Goal: Task Accomplishment & Management: Complete application form

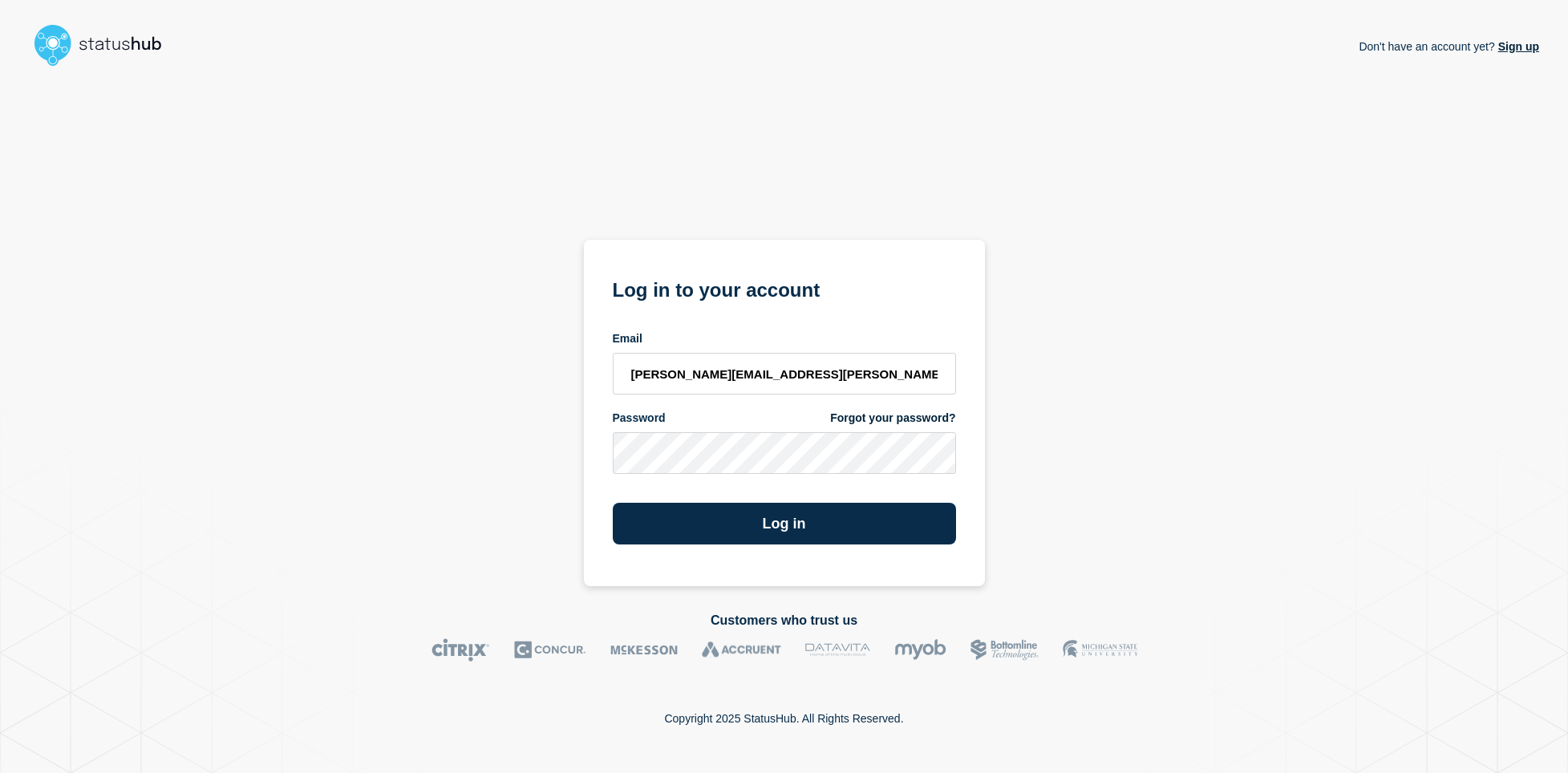
click at [801, 509] on button "Log in" at bounding box center [784, 524] width 344 height 42
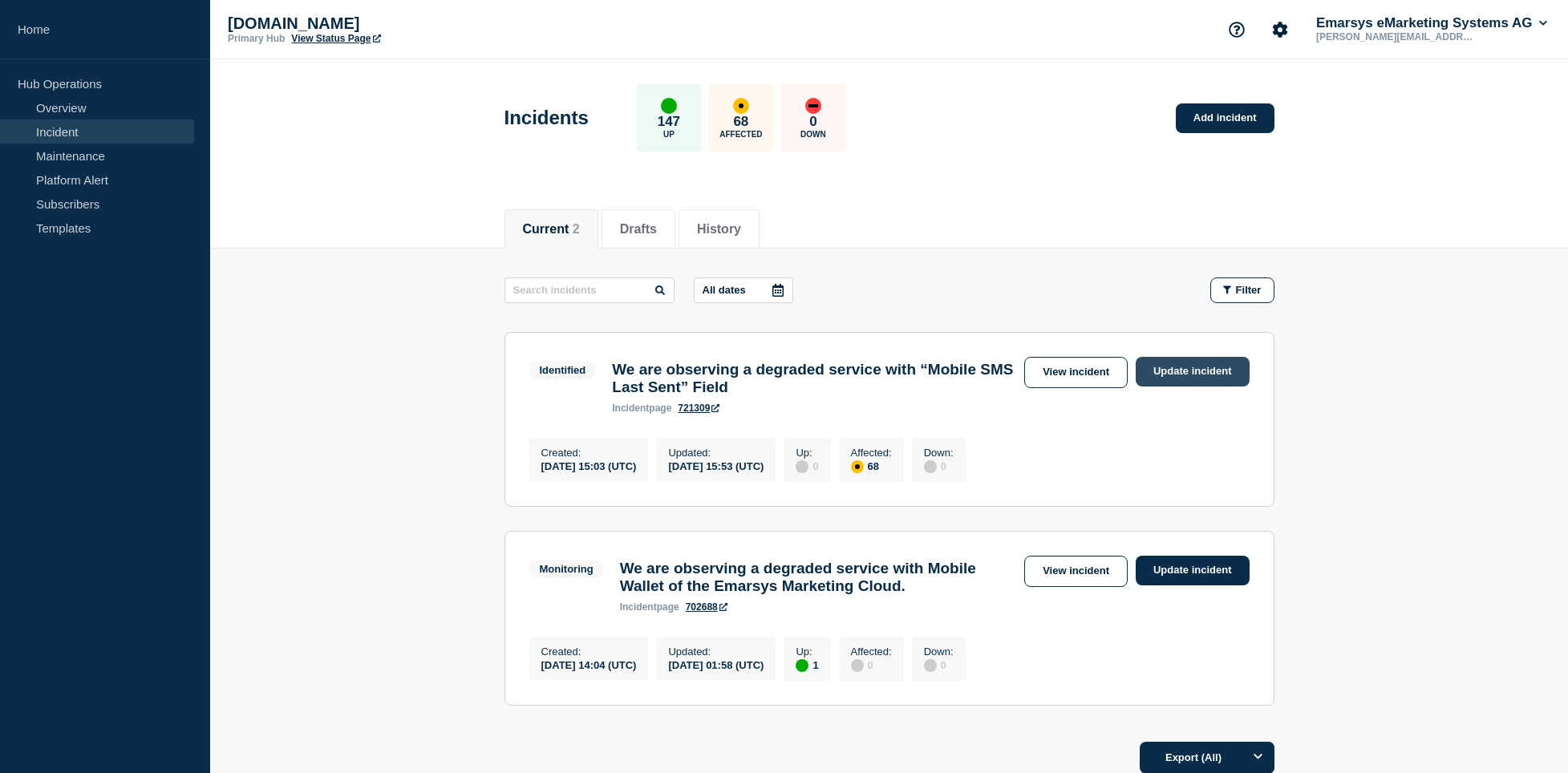
click at [1167, 383] on link "Update incident" at bounding box center [1193, 372] width 114 height 30
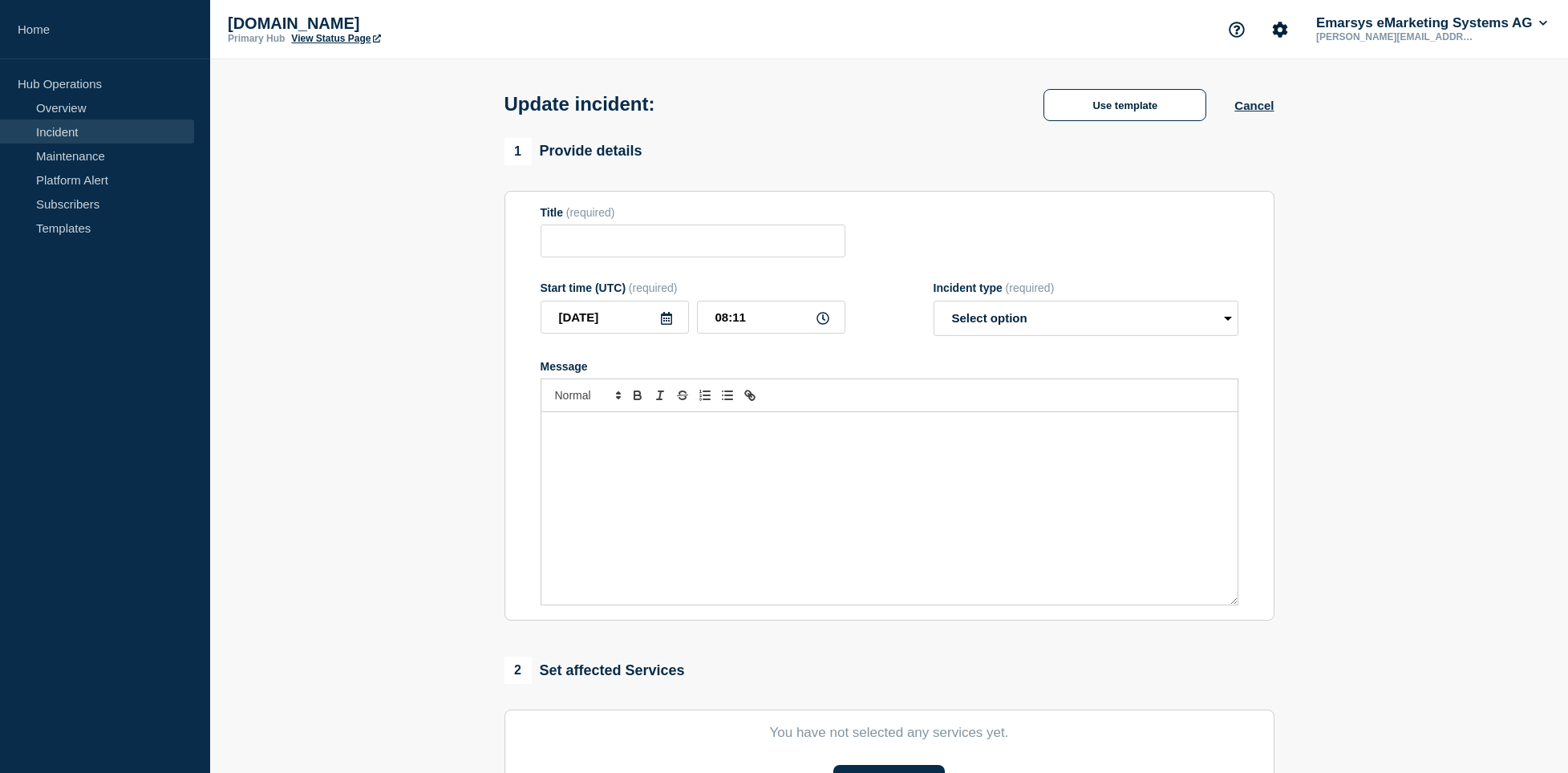
type input "We are observing a degraded service with “Mobile SMS Last Sent” Field"
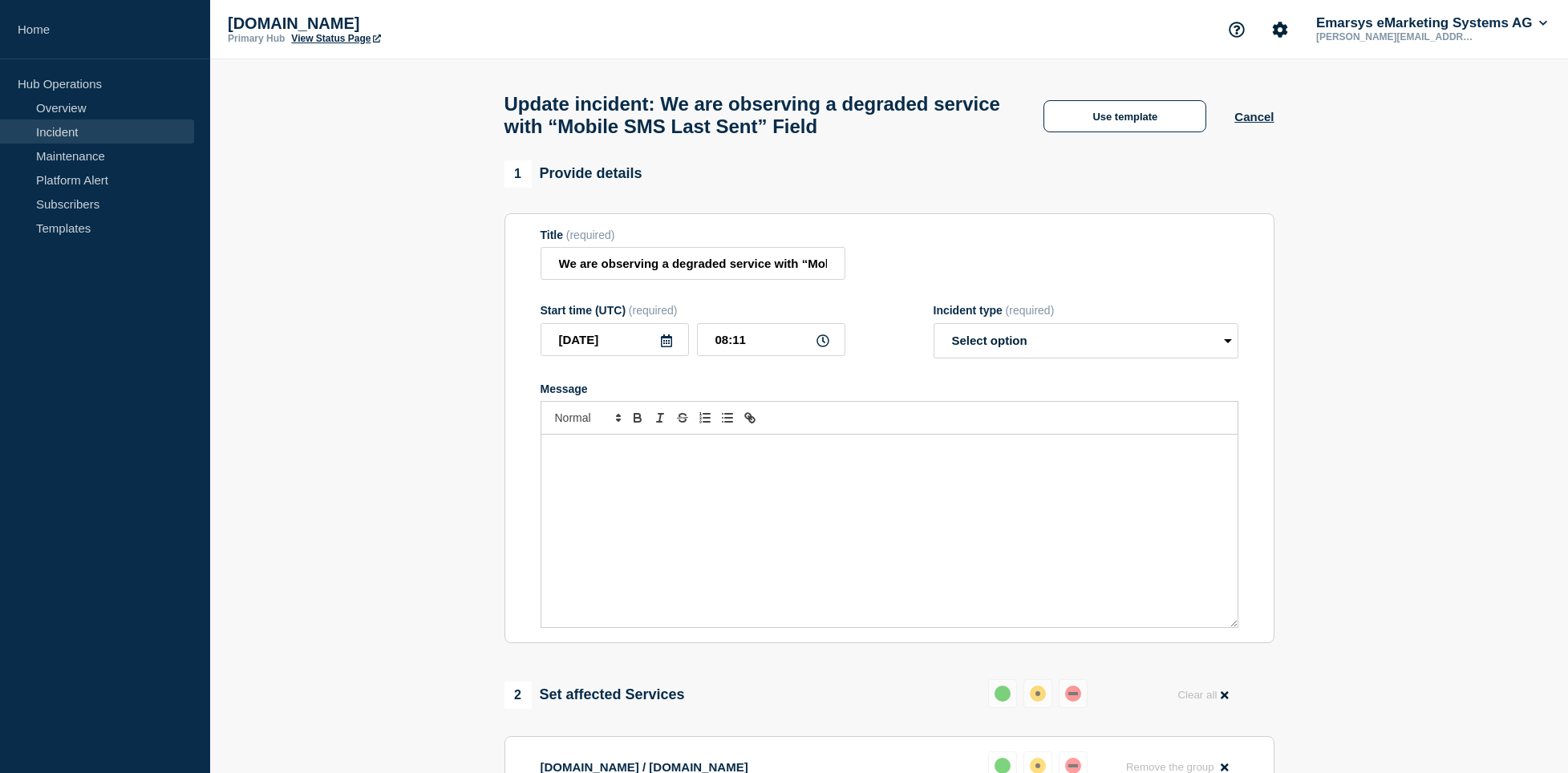
click at [785, 534] on div "Message" at bounding box center [889, 530] width 696 height 192
click at [671, 457] on strong "-[issue]-" at bounding box center [651, 450] width 41 height 12
select select "resolved"
click option "Resolved" at bounding box center [0, 0] width 0 height 0
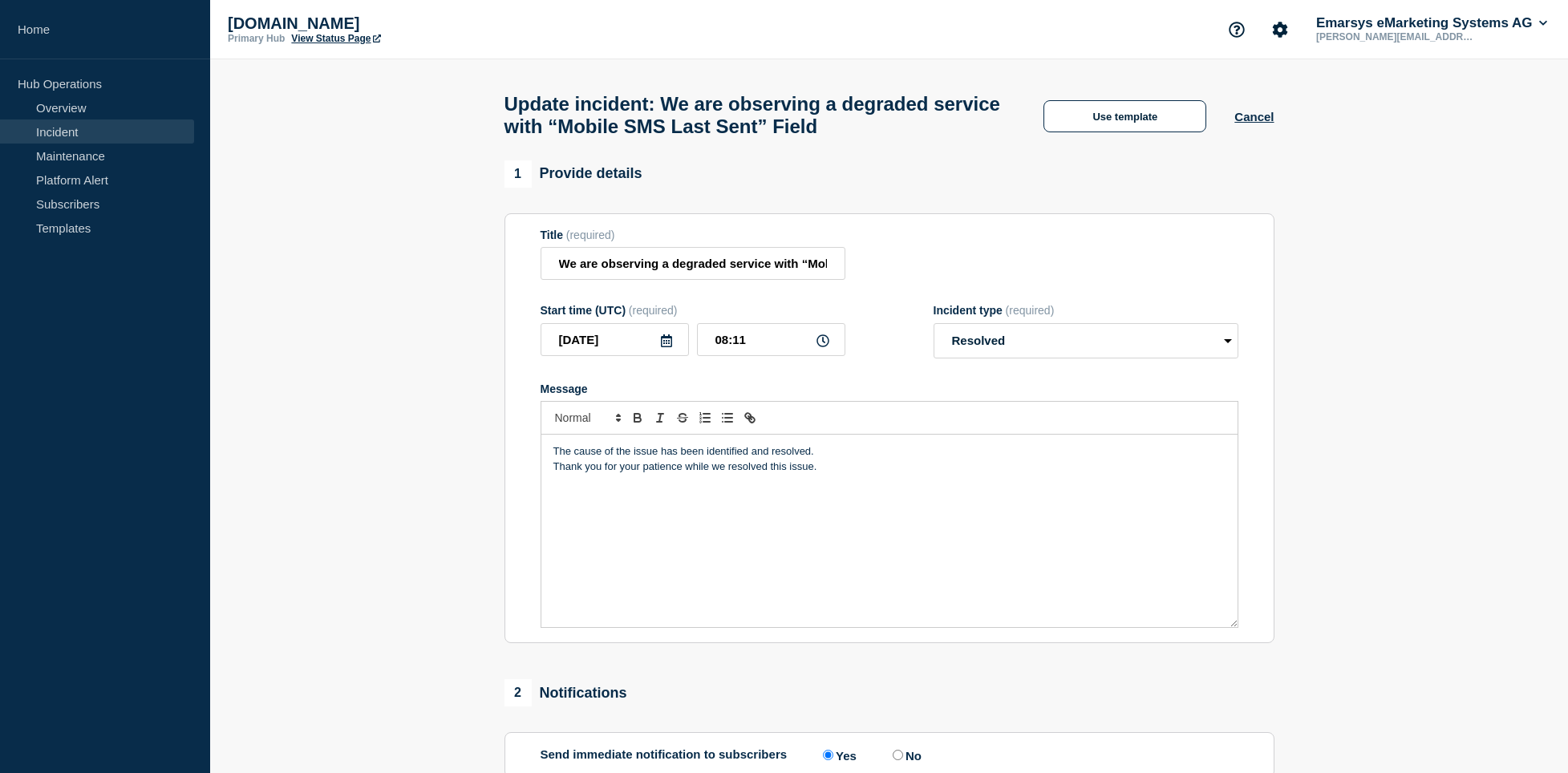
click at [404, 273] on section "1 Provide details Title (required) We are observing a degraded service with “Mo…" at bounding box center [889, 640] width 1358 height 960
click at [772, 355] on input "08:11" at bounding box center [771, 339] width 148 height 33
click at [674, 356] on input "2025-09-25" at bounding box center [615, 339] width 148 height 33
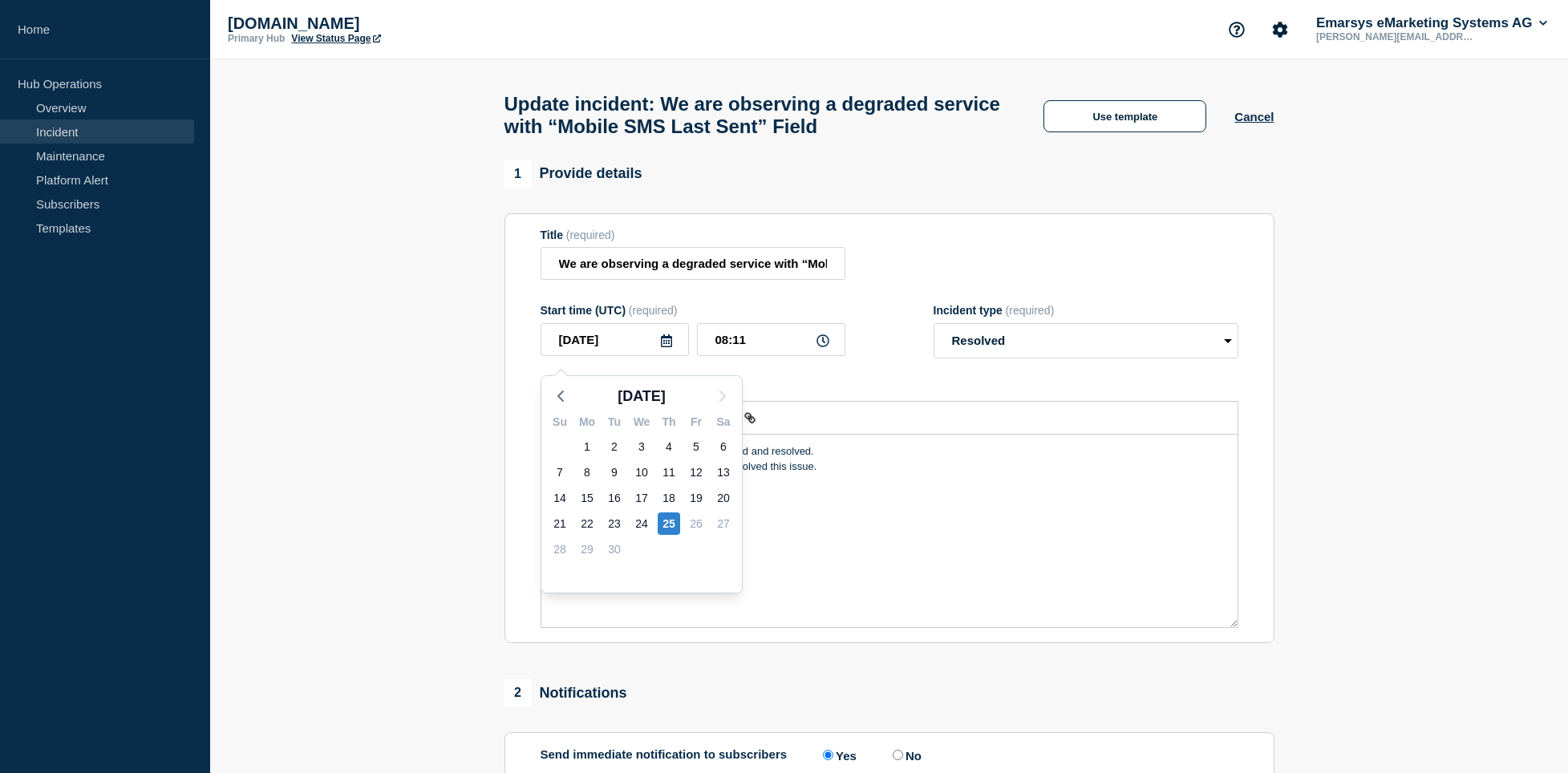
click at [667, 347] on icon at bounding box center [667, 341] width 13 height 13
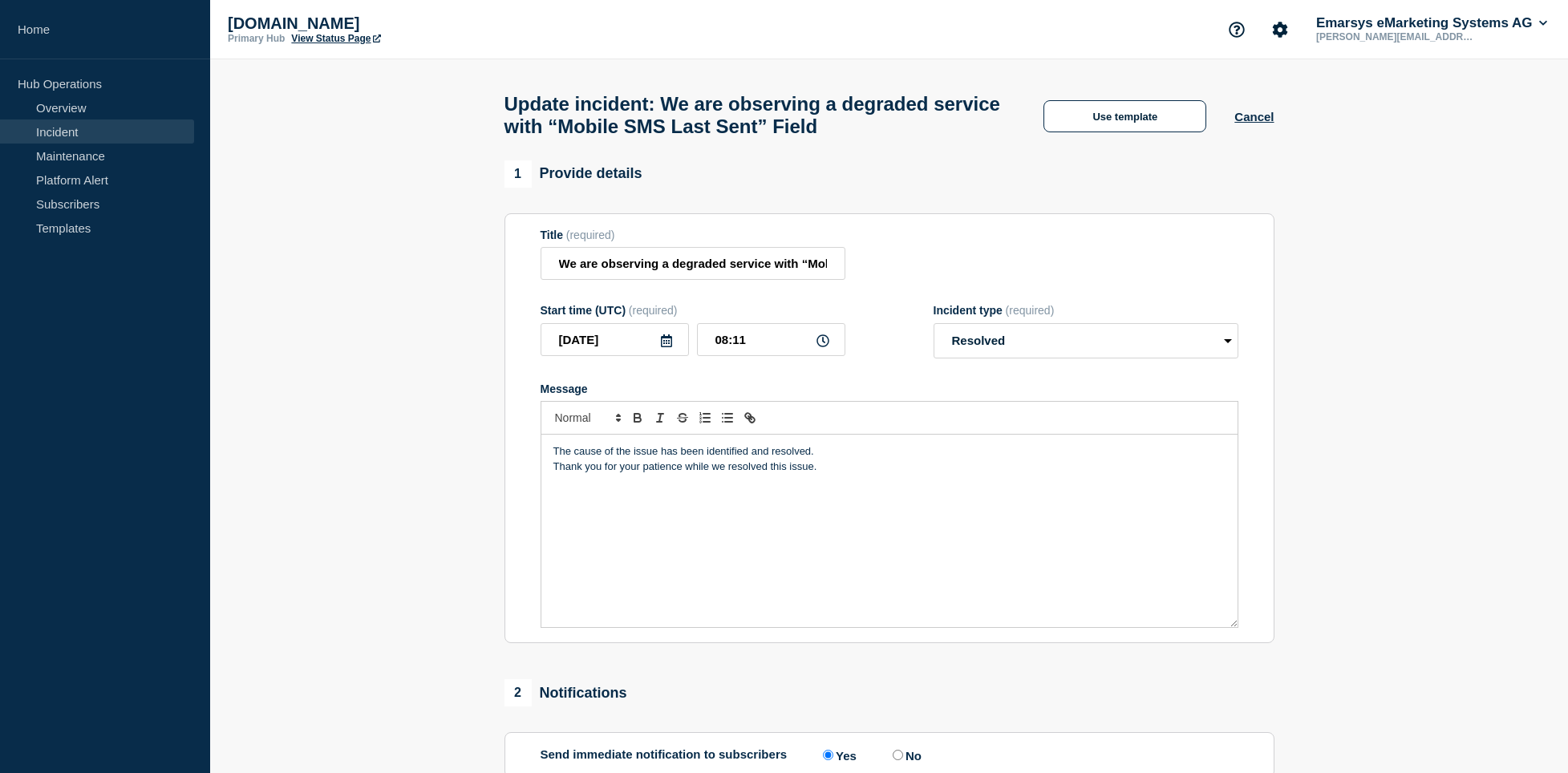
click at [669, 347] on icon at bounding box center [667, 341] width 11 height 13
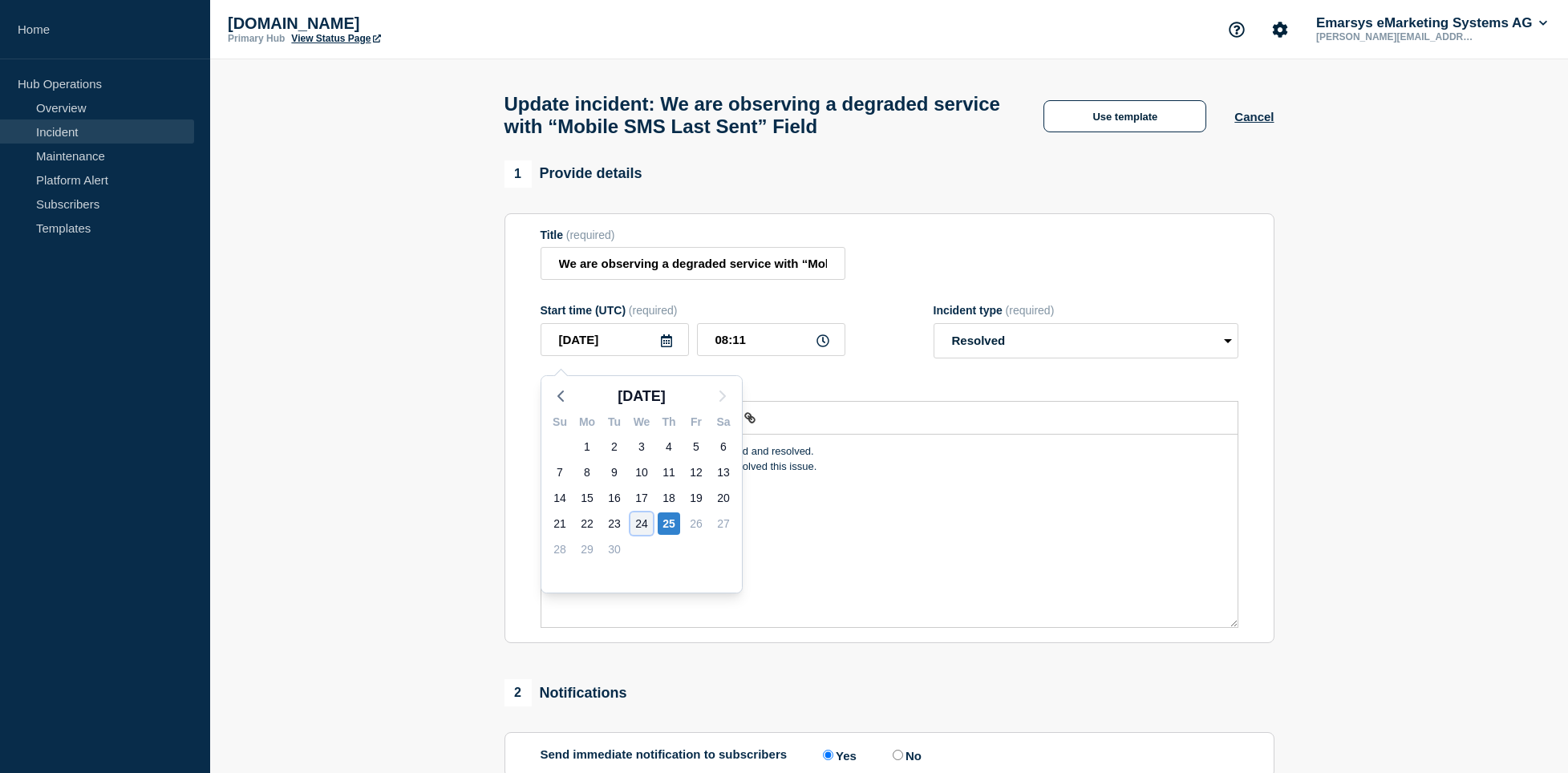
click at [646, 518] on div "24" at bounding box center [642, 524] width 23 height 23
type input "2025-09-24"
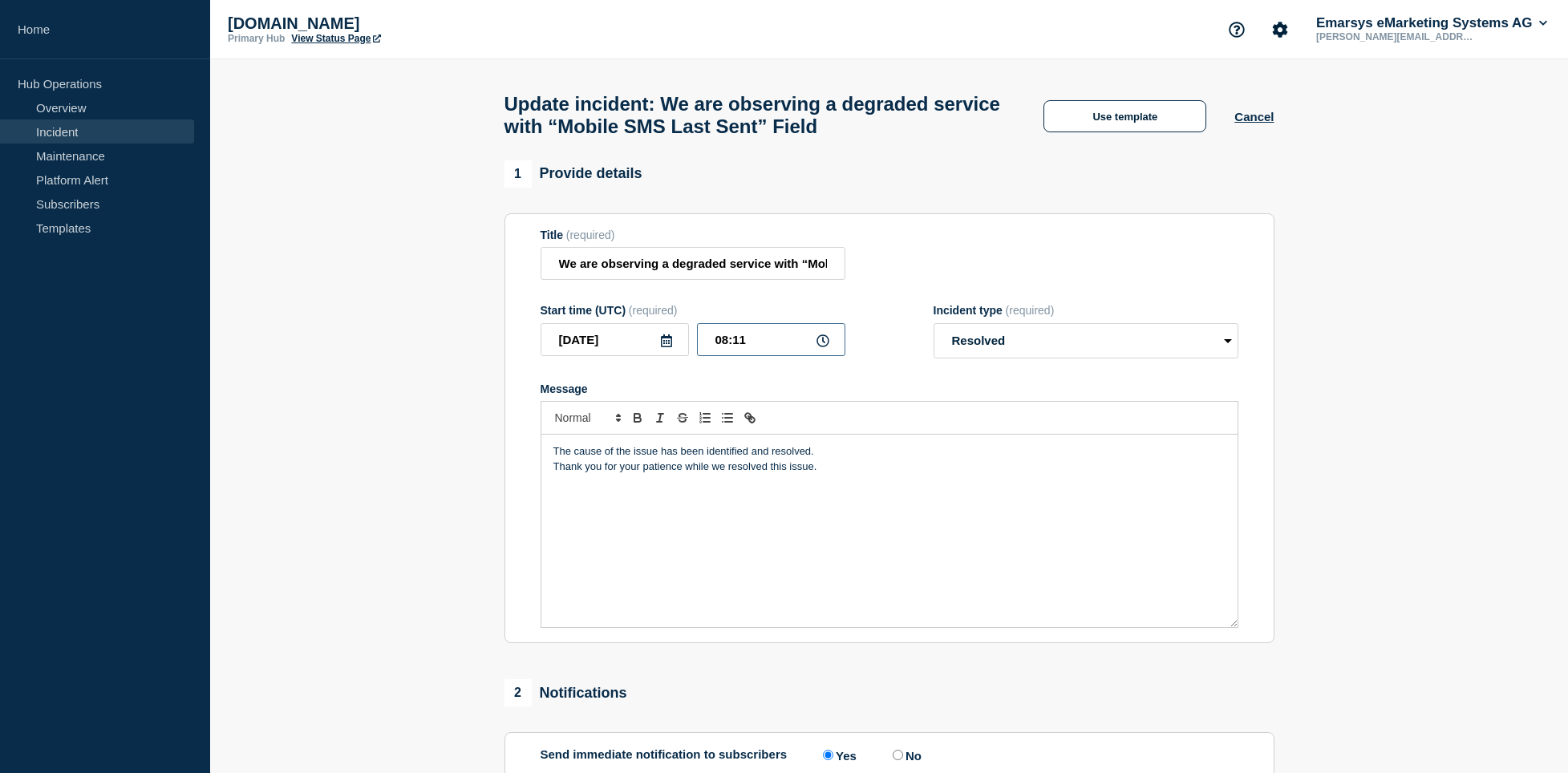
click at [802, 355] on input "08:11" at bounding box center [771, 339] width 148 height 33
click at [819, 347] on icon at bounding box center [823, 341] width 13 height 13
click at [761, 356] on input "08:11" at bounding box center [771, 339] width 148 height 33
click at [727, 351] on input "08:11" at bounding box center [771, 339] width 148 height 33
type input "19:22"
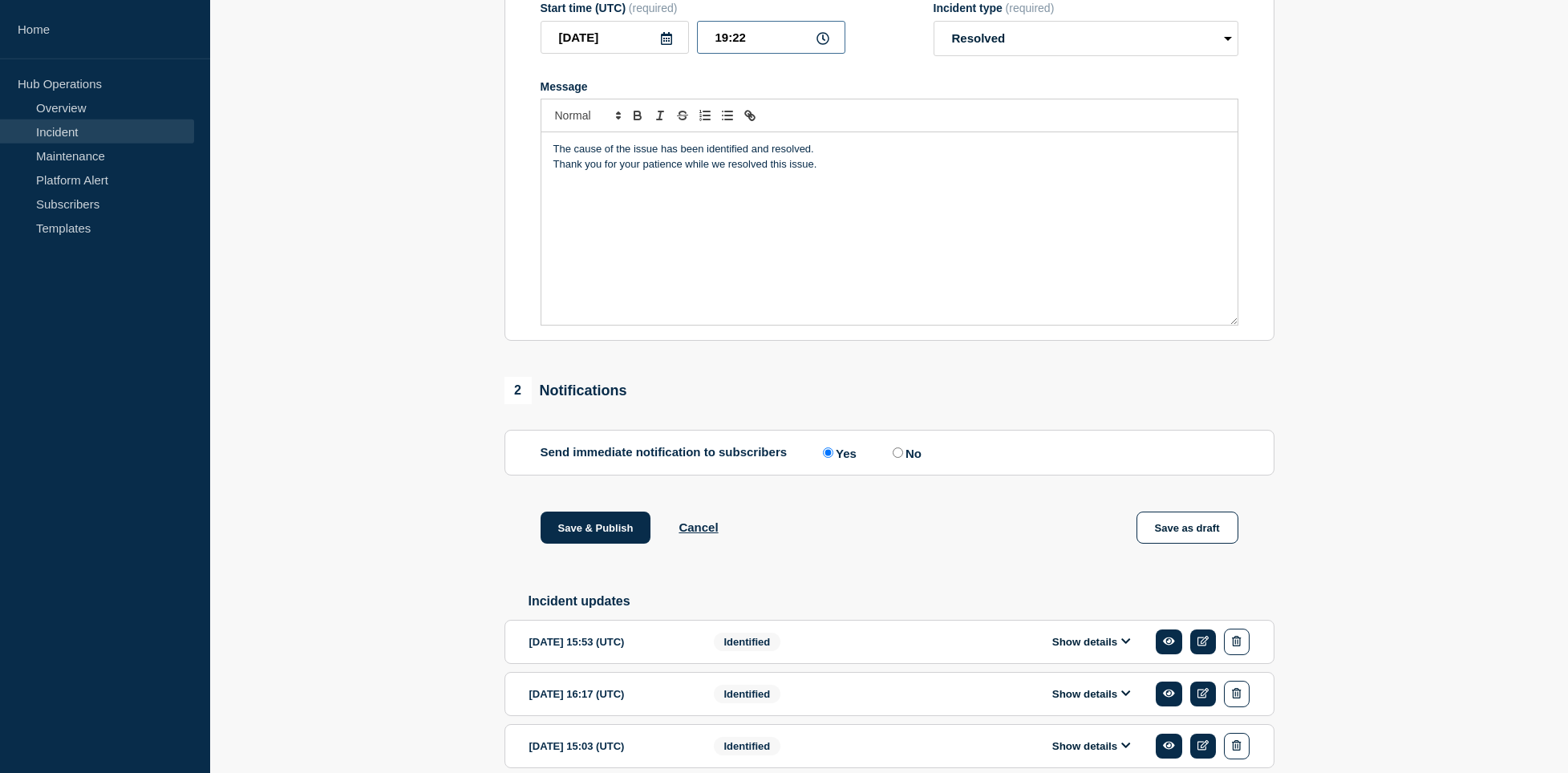
scroll to position [390, 0]
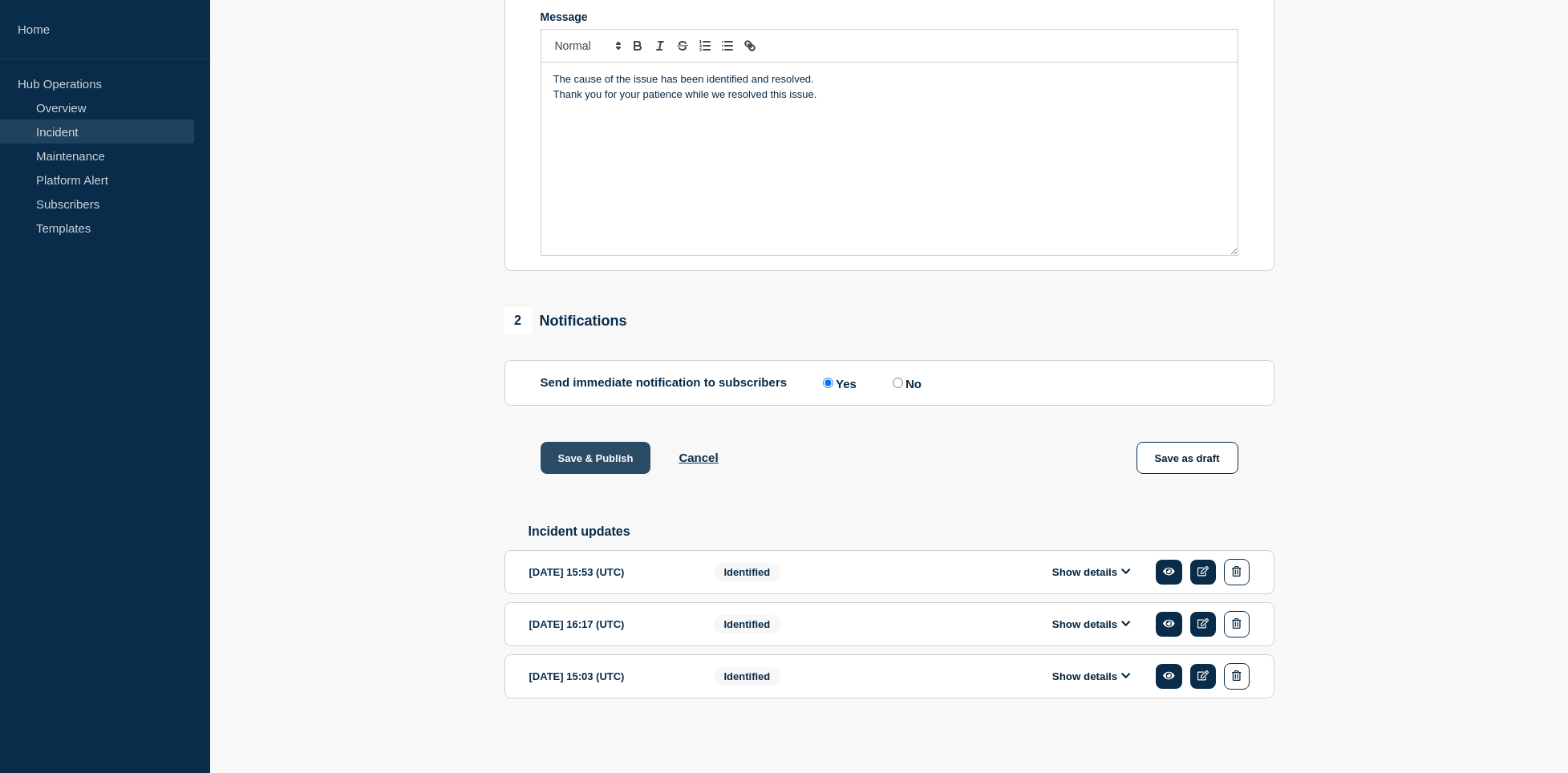
click at [586, 445] on button "Save & Publish" at bounding box center [596, 458] width 111 height 32
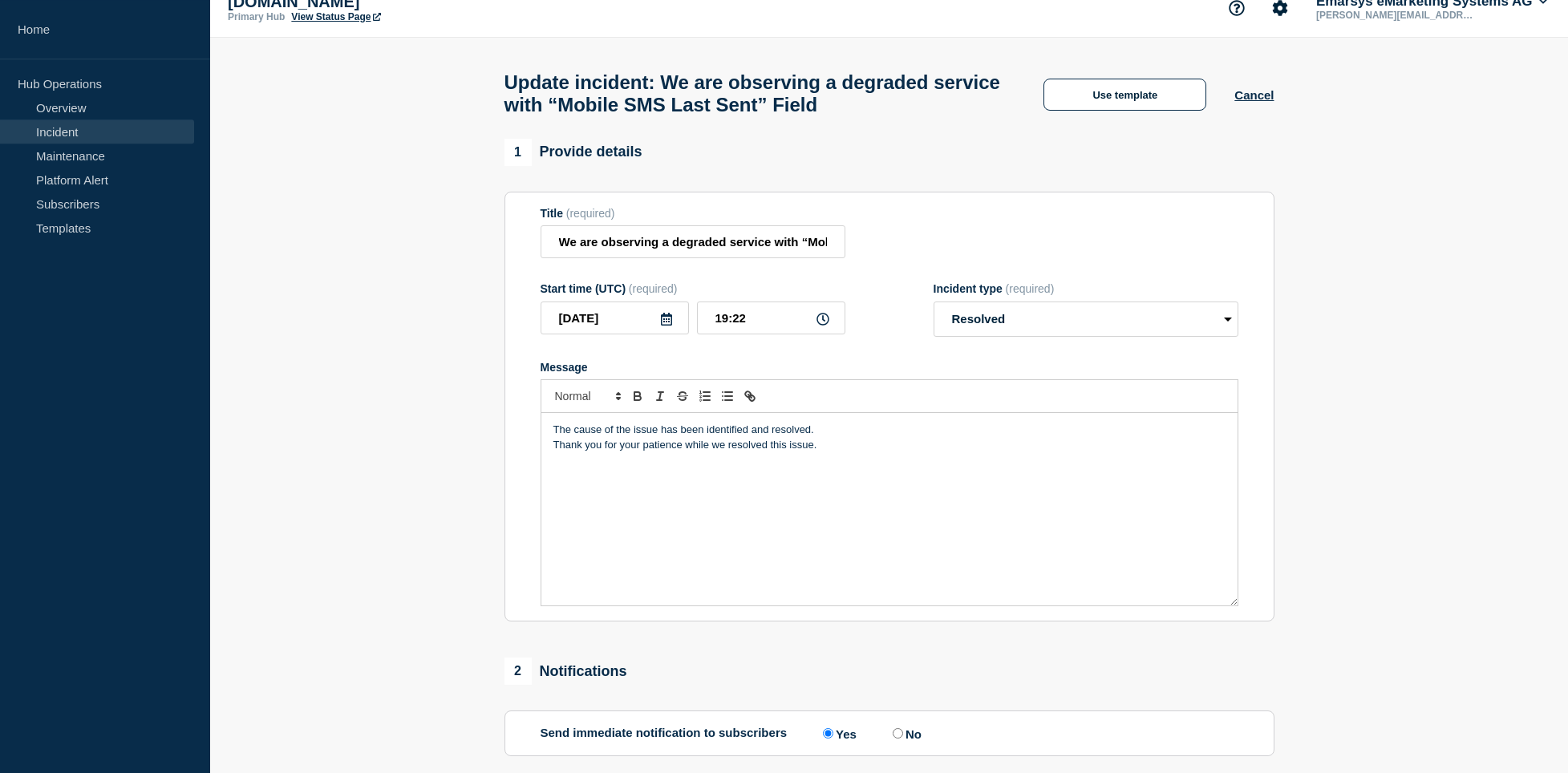
scroll to position [0, 0]
